Goal: Task Accomplishment & Management: Use online tool/utility

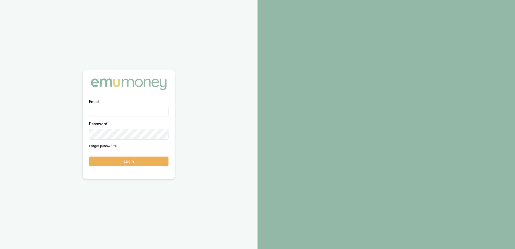
type input "[EMAIL_ADDRESS][PERSON_NAME][DOMAIN_NAME]"
click at [131, 166] on button "Login" at bounding box center [129, 162] width 80 height 10
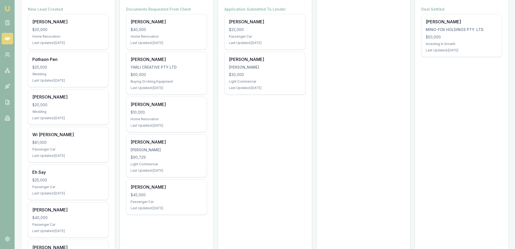
scroll to position [109, 0]
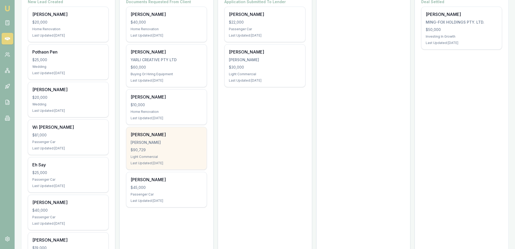
click at [171, 153] on div "$90,729" at bounding box center [167, 149] width 72 height 5
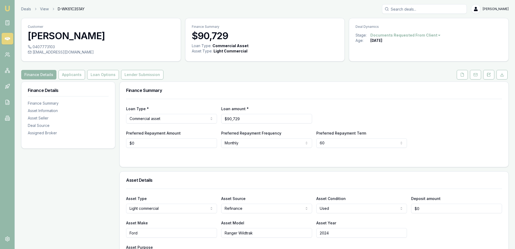
click at [224, 96] on div "Finance Summary" at bounding box center [314, 90] width 389 height 17
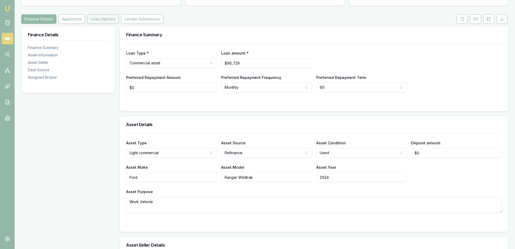
scroll to position [64, 0]
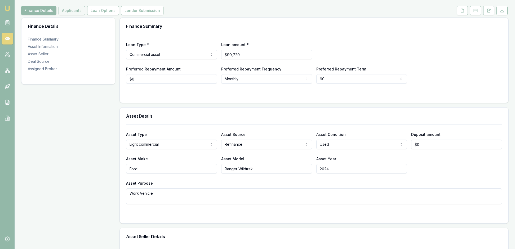
click at [85, 15] on button "Applicants" at bounding box center [72, 11] width 27 height 10
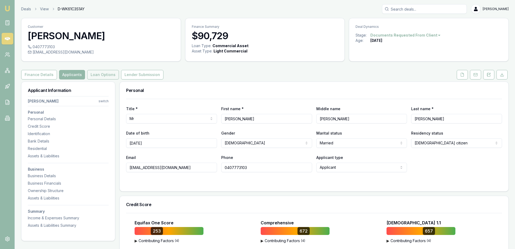
click at [119, 80] on button "Loan Options" at bounding box center [103, 75] width 32 height 10
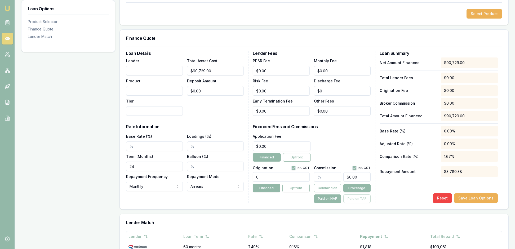
scroll to position [95, 0]
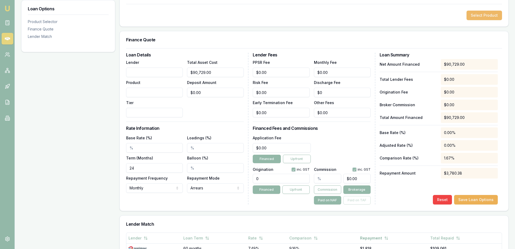
click at [485, 20] on button "Select Product" at bounding box center [485, 16] width 36 height 10
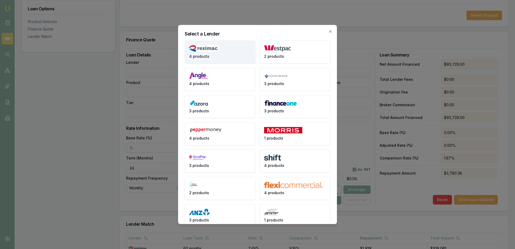
click at [220, 64] on button "4 products" at bounding box center [220, 52] width 71 height 23
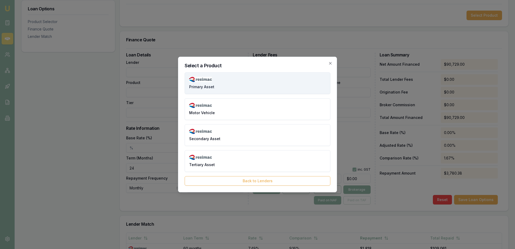
click at [241, 72] on button "Primary Asset" at bounding box center [258, 83] width 146 height 22
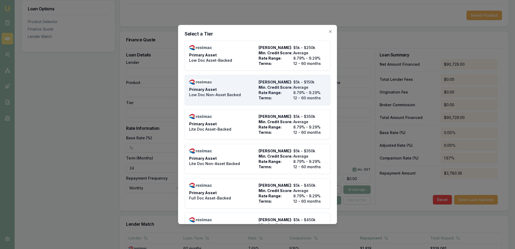
click at [247, 92] on div "Primary Asset Low Doc Non-Asset Backed" at bounding box center [222, 90] width 67 height 21
type input "Resimac"
type input "Primary Asset"
type input "Low Doc Non-Asset Backed"
type input "8.79"
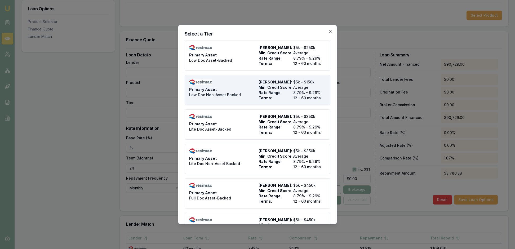
type input "12"
type input "$4.95"
type input "$495.00"
type input "990"
type input "8"
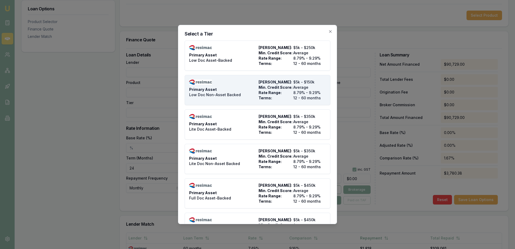
type input "$7,258.32"
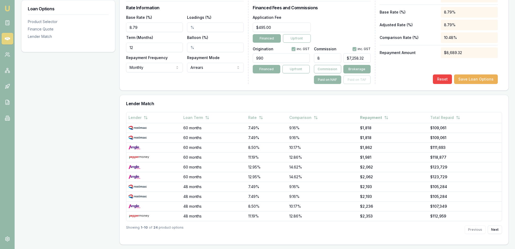
scroll to position [237, 0]
